Goal: Task Accomplishment & Management: Use online tool/utility

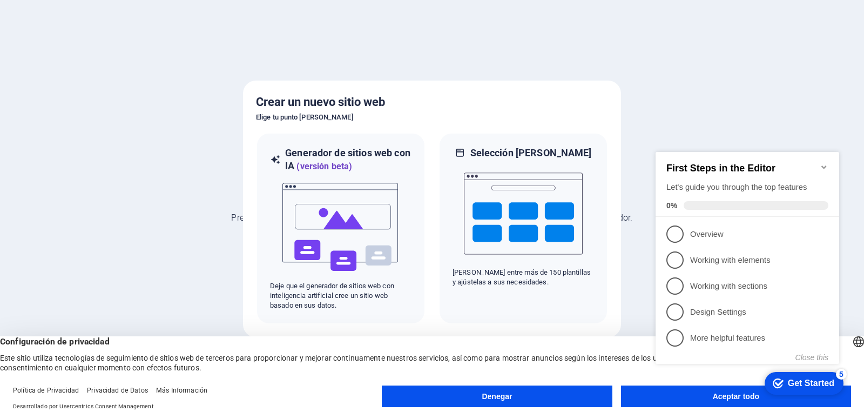
click div "checkmark Get Started 5 First Steps in the Editor Let's guide you through the t…"
click at [826, 165] on icon "Minimize checklist" at bounding box center [824, 167] width 9 height 9
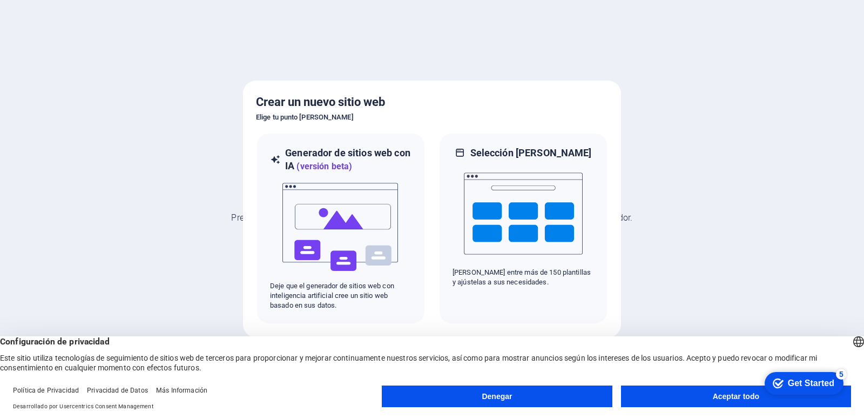
click at [723, 399] on font "Aceptar todo" at bounding box center [736, 396] width 46 height 9
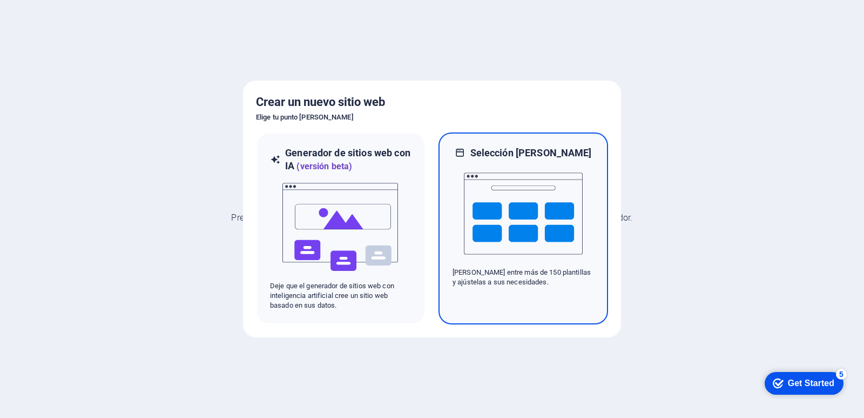
click at [515, 213] on img at bounding box center [523, 213] width 119 height 108
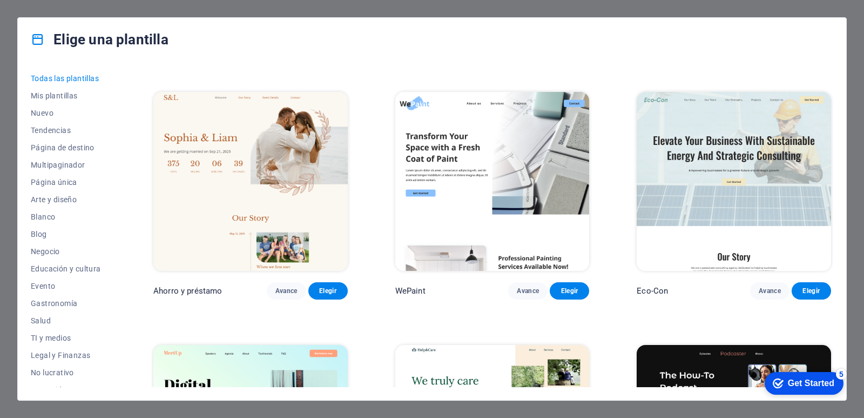
scroll to position [378, 0]
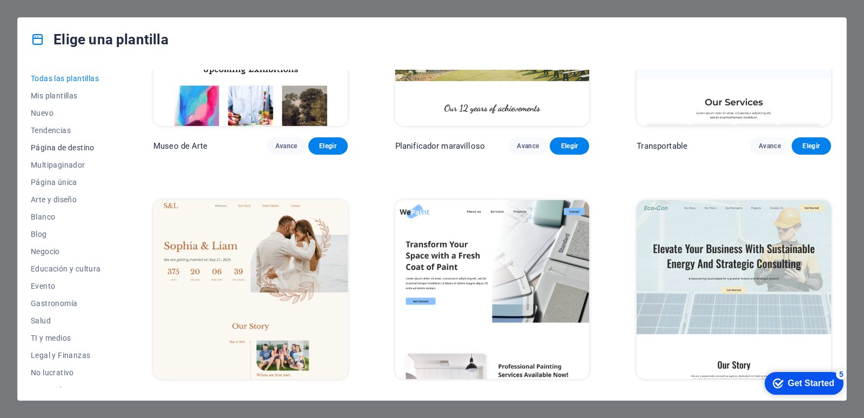
click at [70, 146] on font "Página de destino" at bounding box center [63, 147] width 64 height 9
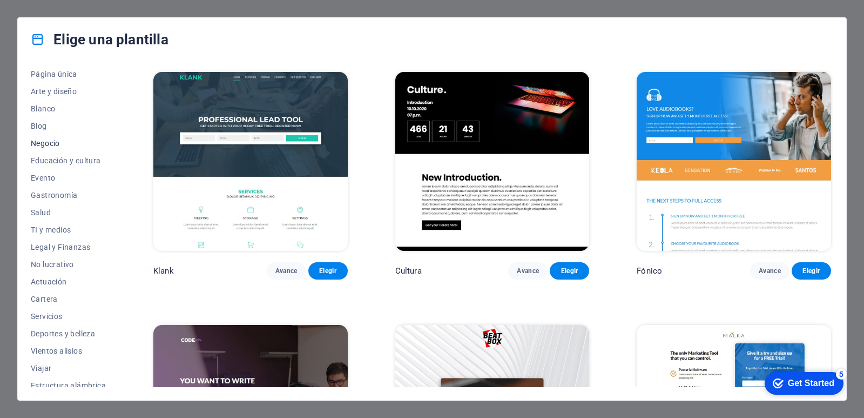
scroll to position [115, 0]
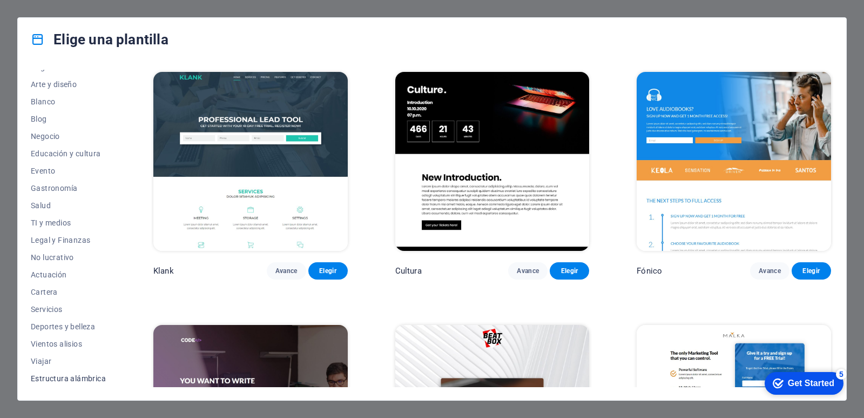
click at [58, 380] on font "Estructura alámbrica" at bounding box center [68, 378] width 75 height 9
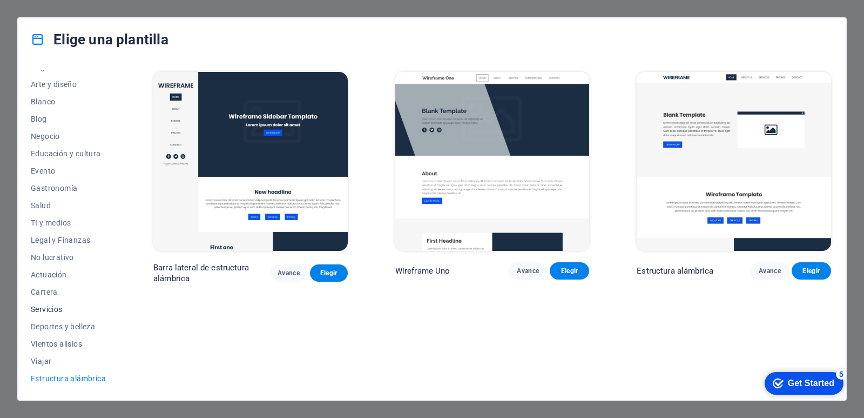
scroll to position [0, 0]
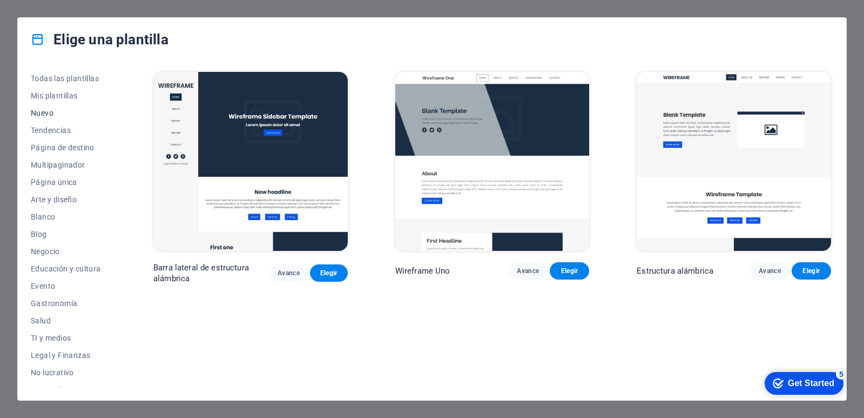
click at [45, 114] on font "Nuevo" at bounding box center [42, 113] width 23 height 9
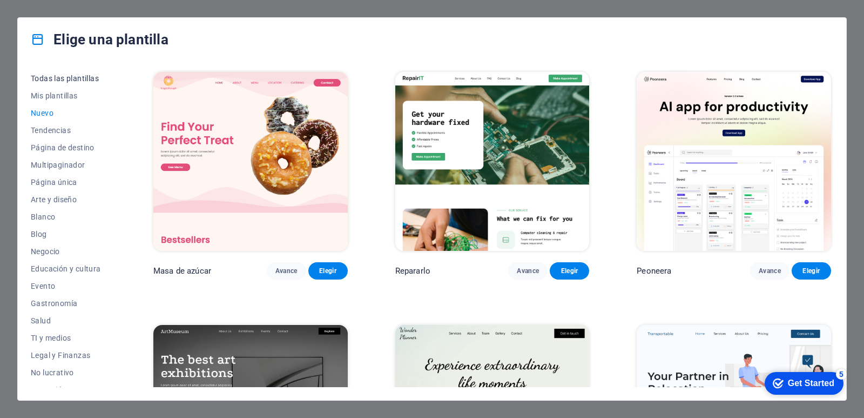
click at [55, 83] on button "Todas las plantillas" at bounding box center [68, 78] width 75 height 17
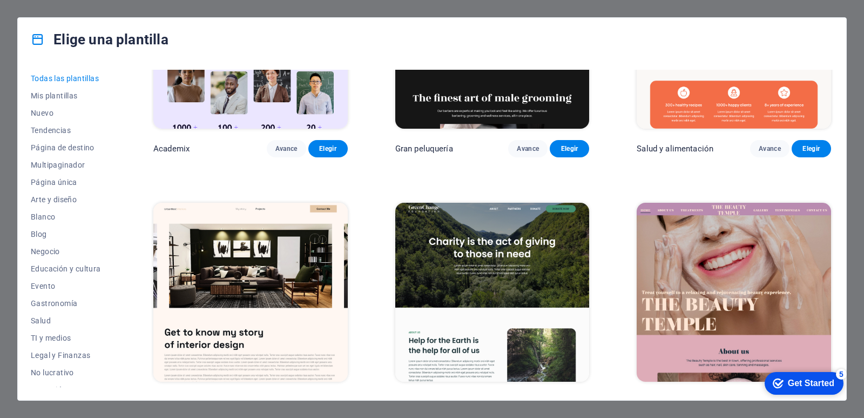
scroll to position [918, 0]
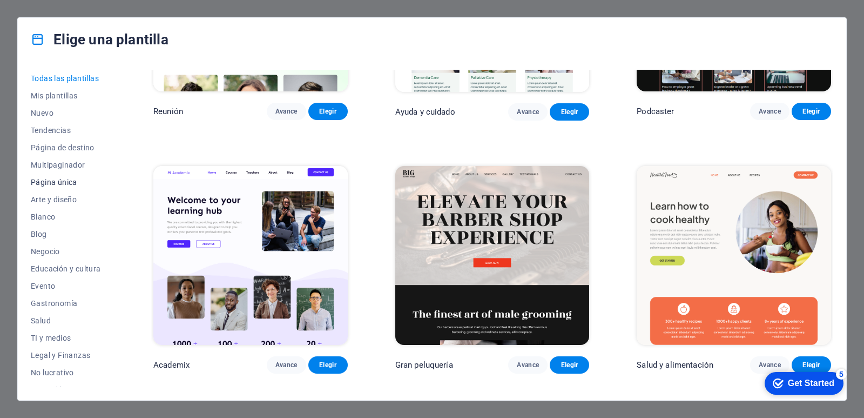
click at [34, 179] on font "Página única" at bounding box center [54, 182] width 46 height 9
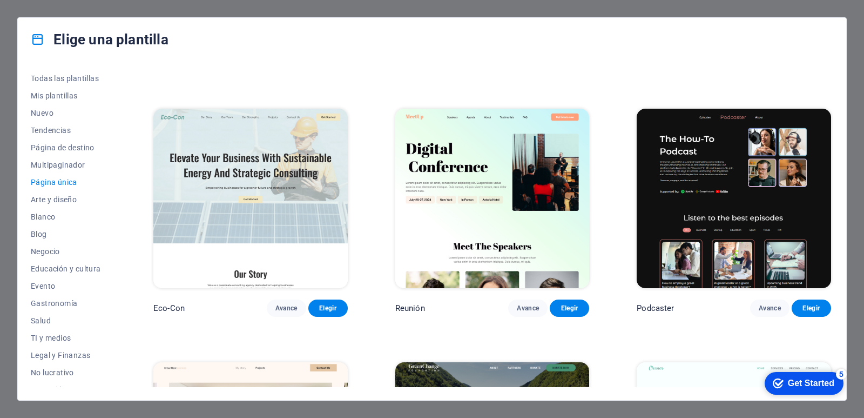
scroll to position [378, 0]
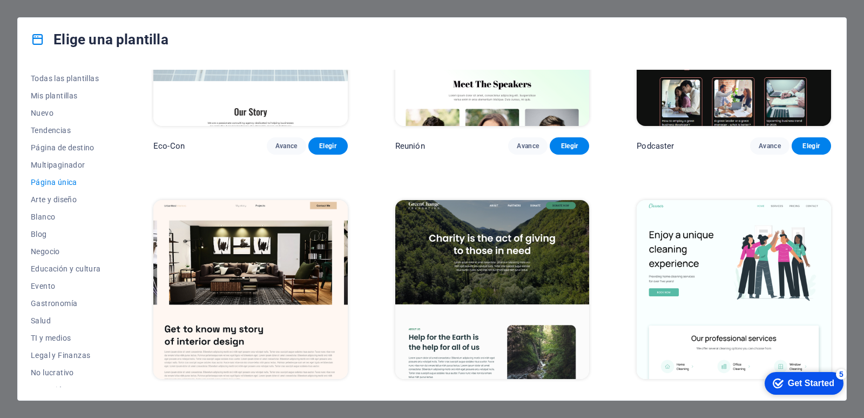
click at [476, 255] on img at bounding box center [492, 289] width 194 height 179
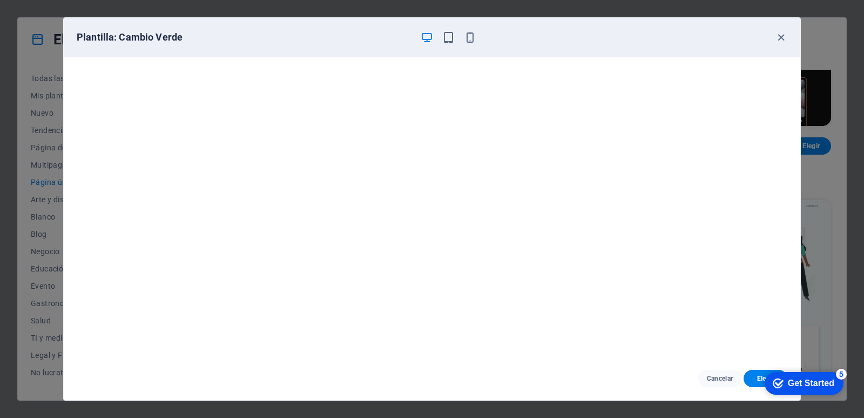
click at [418, 42] on div "Plantilla: Cambio Verde" at bounding box center [426, 37] width 698 height 13
click at [425, 38] on icon "button" at bounding box center [427, 37] width 12 height 12
click at [430, 38] on icon "button" at bounding box center [427, 37] width 12 height 12
click at [444, 43] on icon "button" at bounding box center [448, 37] width 12 height 12
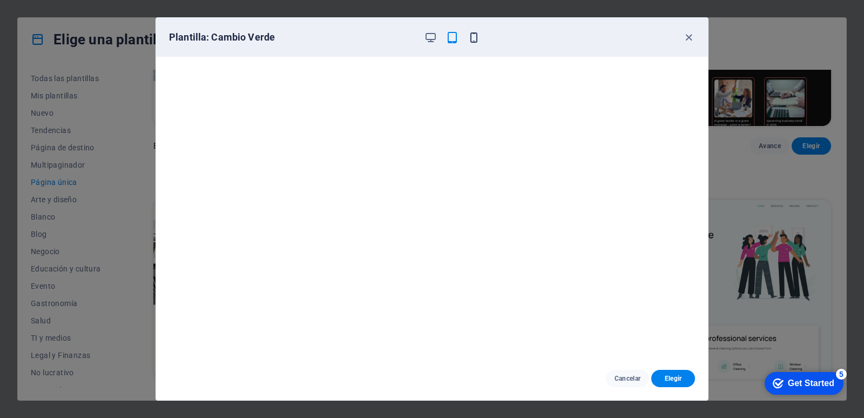
click at [473, 38] on icon "button" at bounding box center [474, 37] width 12 height 12
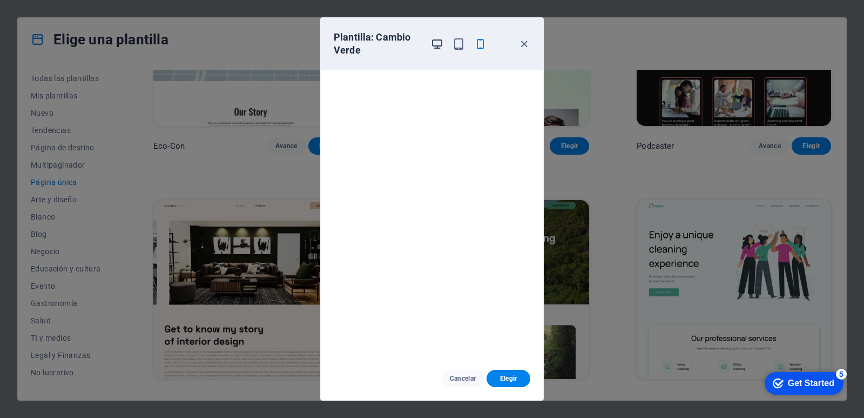
click at [437, 44] on icon "button" at bounding box center [437, 44] width 12 height 12
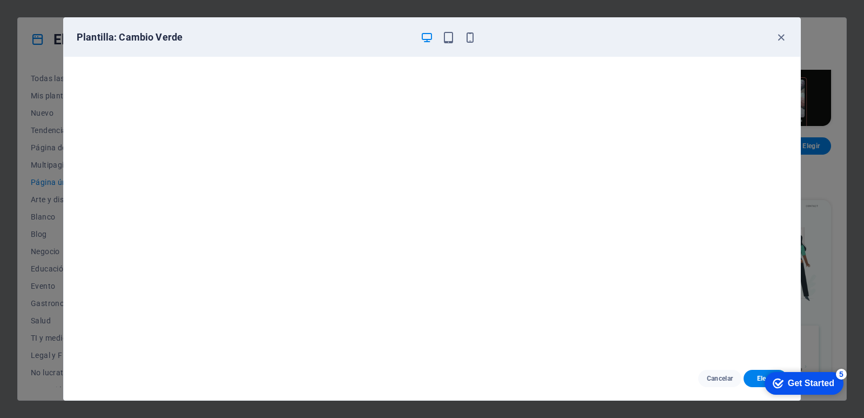
drag, startPoint x: 636, startPoint y: 29, endPoint x: 571, endPoint y: 1, distance: 70.1
click at [571, 1] on div "Plantilla: Cambio Verde Cancelar Elegir" at bounding box center [432, 209] width 864 height 418
click at [746, 378] on button "Elegir" at bounding box center [766, 377] width 44 height 17
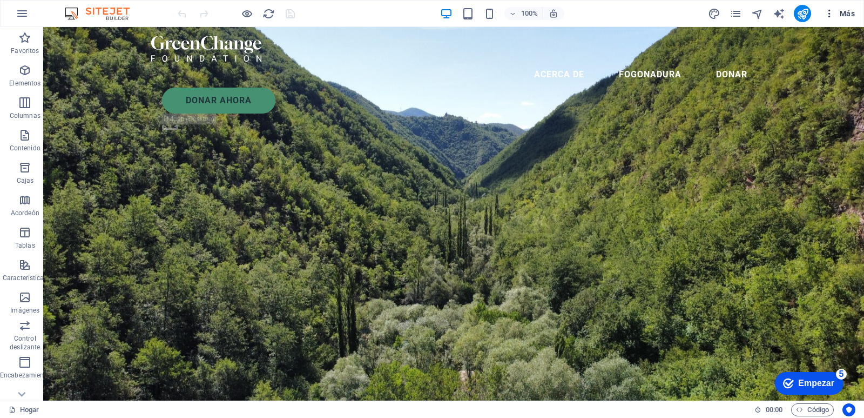
click at [825, 13] on icon "button" at bounding box center [829, 13] width 11 height 11
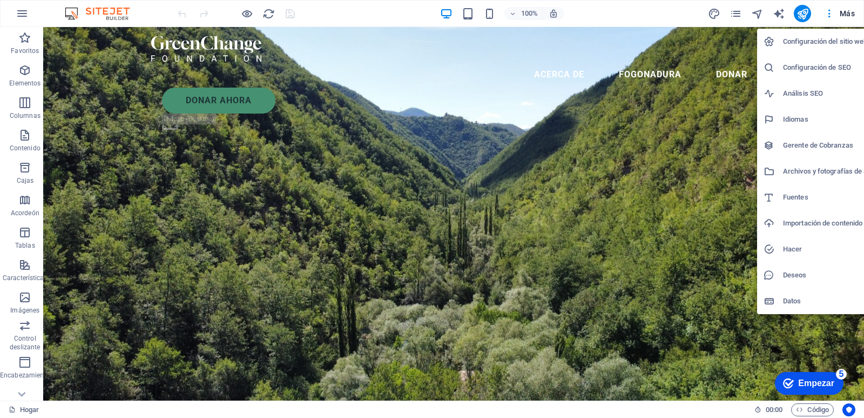
click at [824, 379] on font "Empezar" at bounding box center [816, 382] width 36 height 9
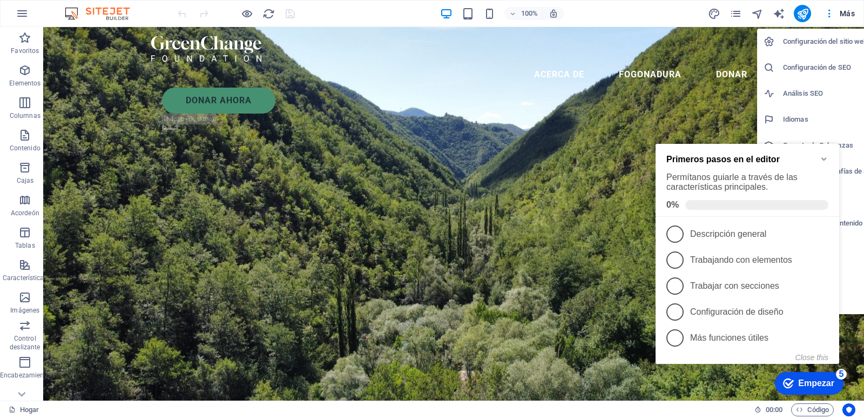
click at [699, 206] on span at bounding box center [756, 205] width 143 height 10
click at [669, 228] on span "1" at bounding box center [675, 233] width 17 height 17
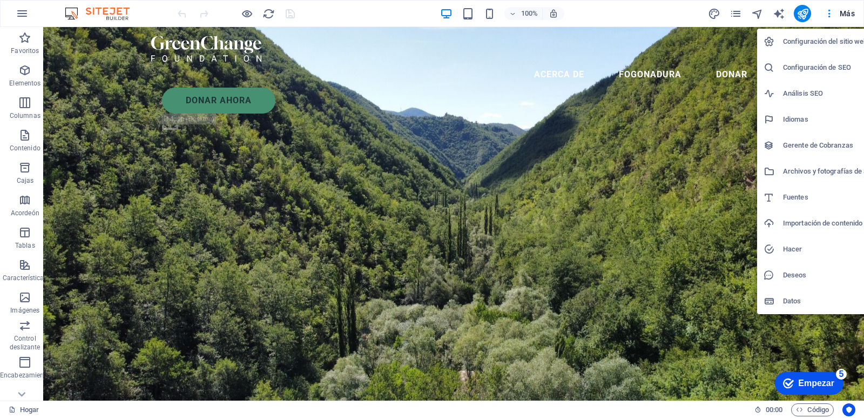
click at [828, 378] on font "Empezar" at bounding box center [816, 382] width 36 height 9
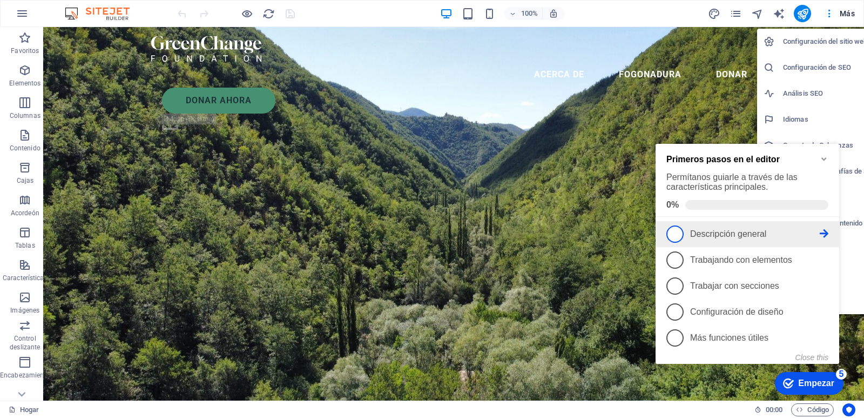
click at [825, 234] on icon at bounding box center [824, 233] width 9 height 9
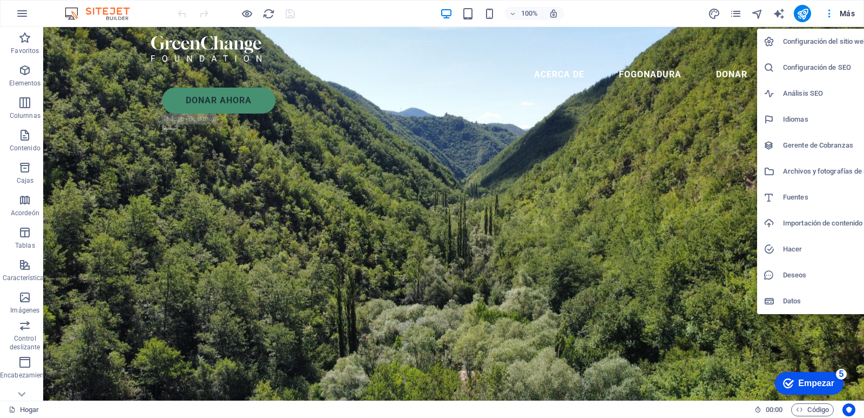
click at [833, 378] on font "Empezar" at bounding box center [816, 382] width 36 height 9
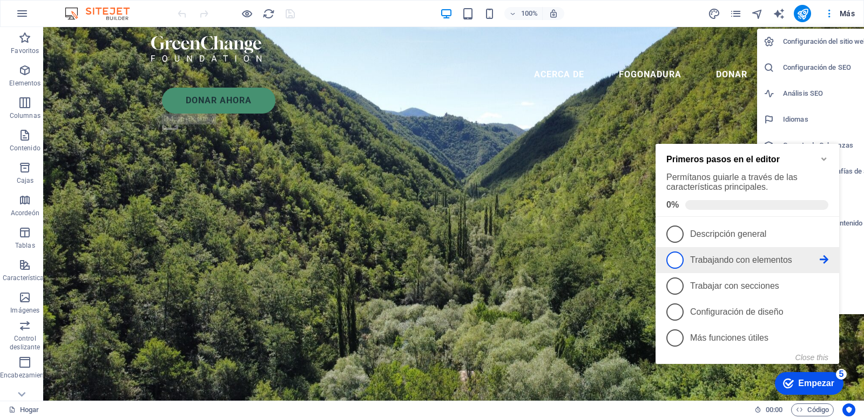
click at [678, 255] on span "2" at bounding box center [675, 259] width 17 height 17
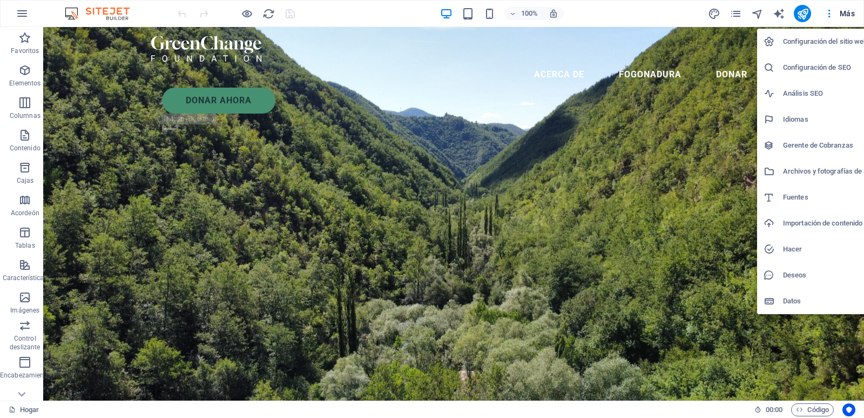
click at [808, 387] on div at bounding box center [432, 209] width 864 height 418
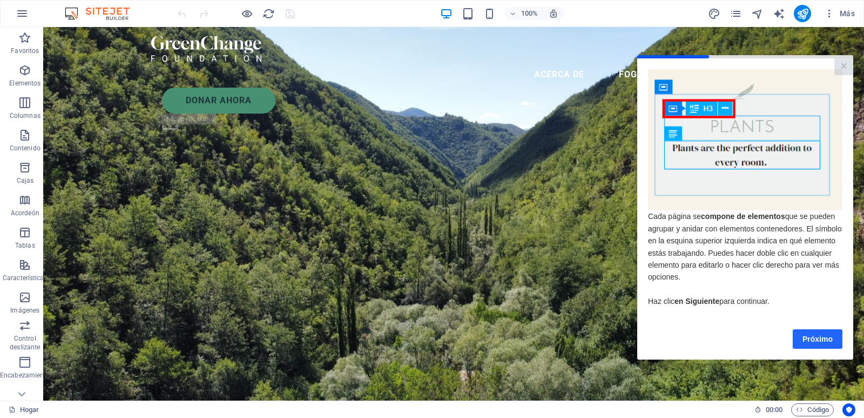
click at [815, 339] on font "Próximo" at bounding box center [818, 338] width 30 height 9
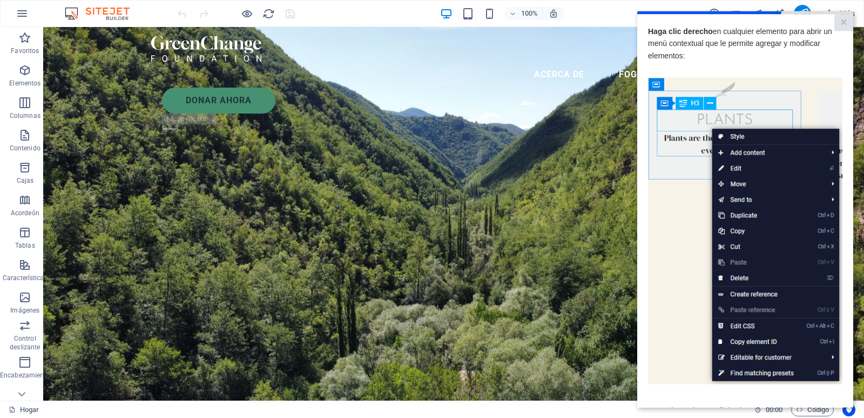
click at [714, 407] on div "Hogar" at bounding box center [377, 409] width 737 height 13
click at [841, 20] on font "×" at bounding box center [843, 22] width 7 height 14
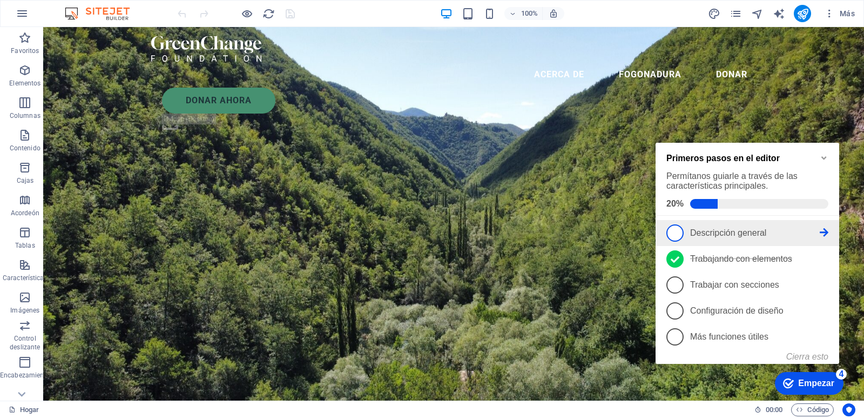
click at [819, 233] on p "Descripción general - incompleto" at bounding box center [755, 233] width 130 height 10
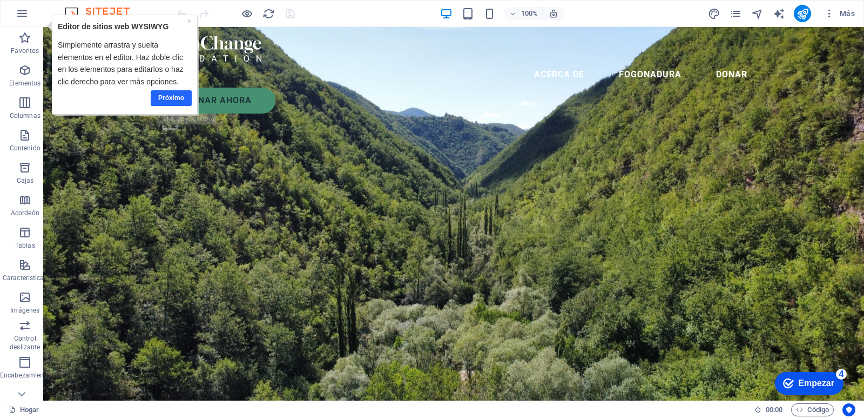
click at [162, 98] on font "Próximo" at bounding box center [171, 98] width 26 height 8
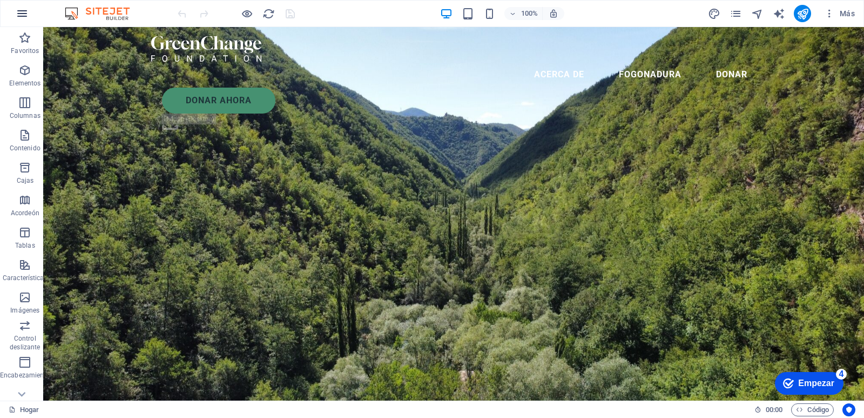
click at [19, 16] on icon "button" at bounding box center [22, 13] width 13 height 13
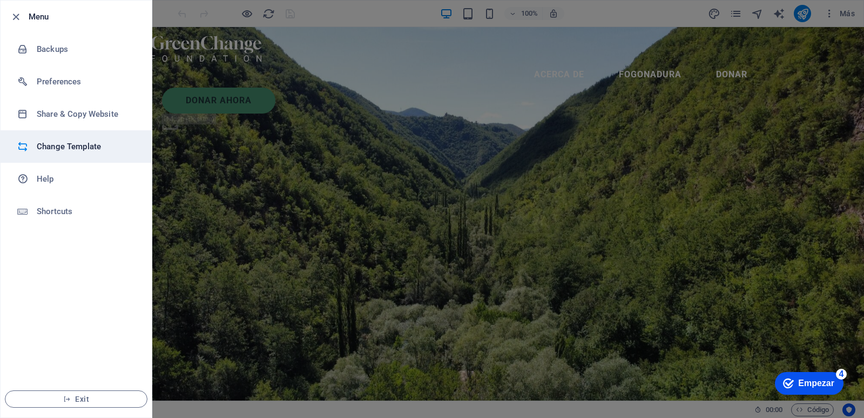
click at [49, 147] on h6 "Change Template" at bounding box center [87, 146] width 100 height 13
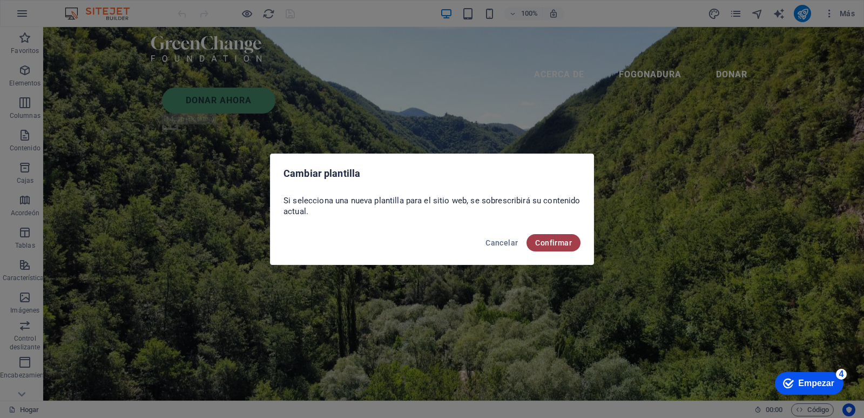
click at [547, 237] on button "Confirmar" at bounding box center [554, 242] width 54 height 17
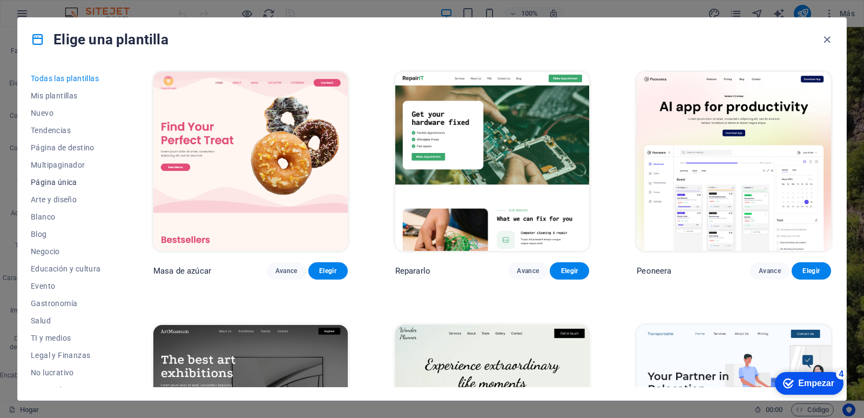
click at [72, 179] on font "Página única" at bounding box center [54, 182] width 46 height 9
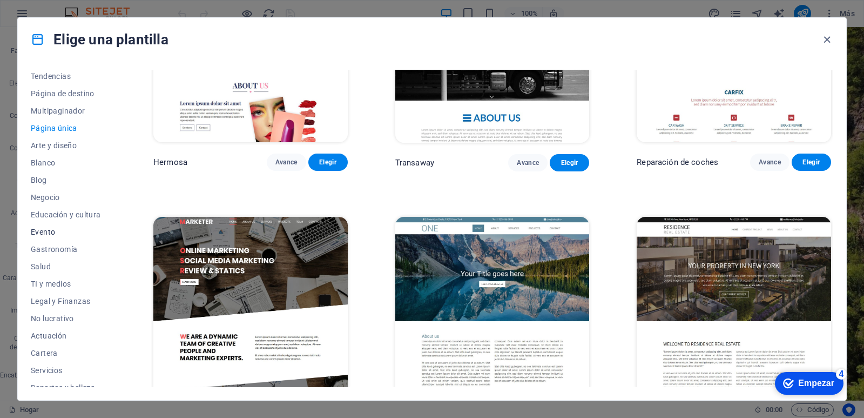
scroll to position [115, 0]
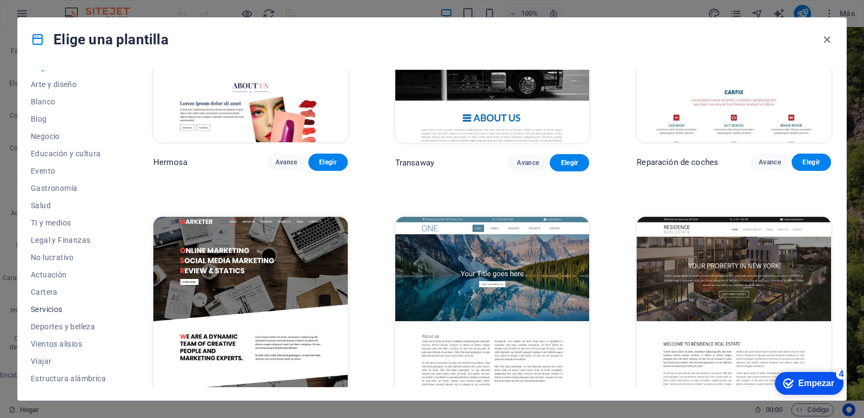
click at [49, 307] on font "Servicios" at bounding box center [47, 309] width 32 height 9
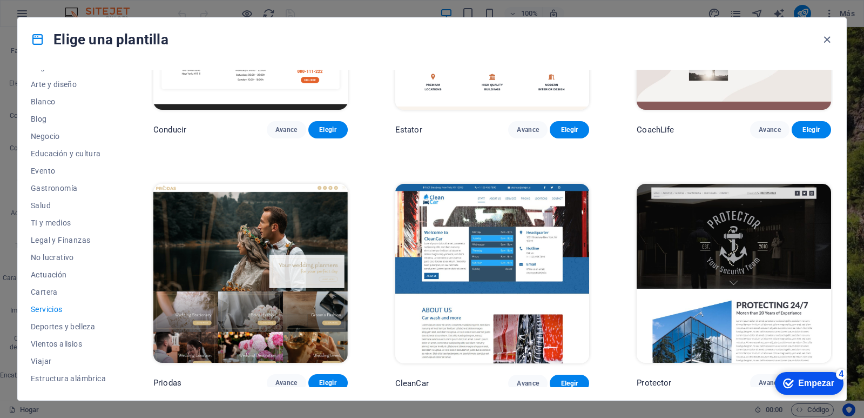
scroll to position [323, 0]
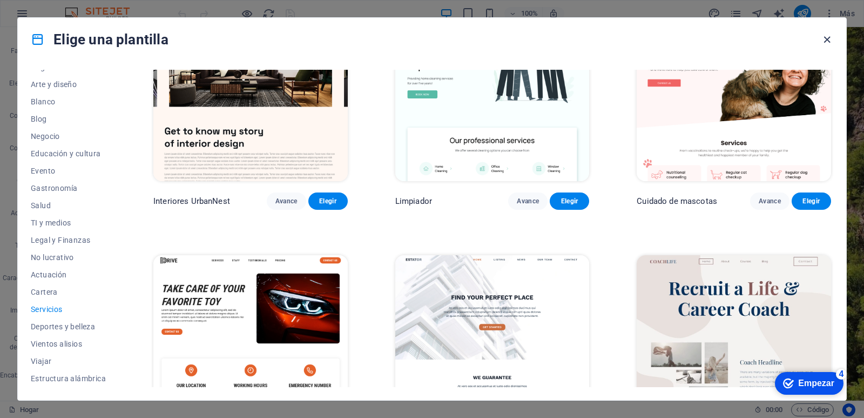
click at [827, 44] on icon "button" at bounding box center [827, 39] width 12 height 12
